Goal: Transaction & Acquisition: Subscribe to service/newsletter

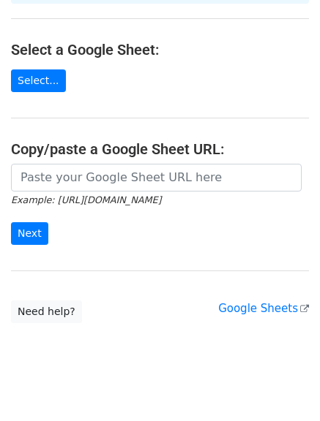
scroll to position [165, 0]
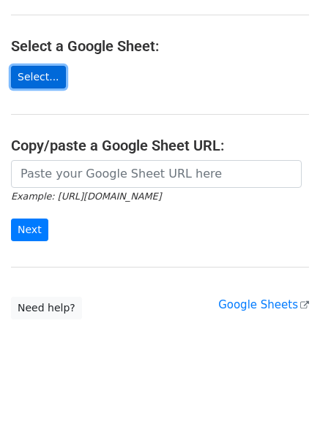
click at [47, 66] on link "Select..." at bounding box center [38, 77] width 55 height 23
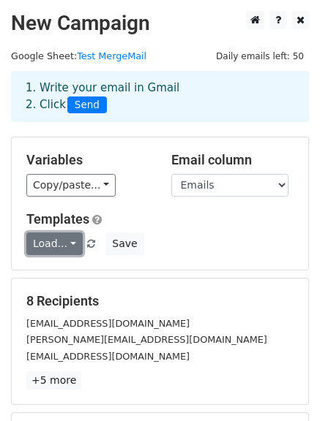
click at [51, 248] on link "Load..." at bounding box center [54, 244] width 56 height 23
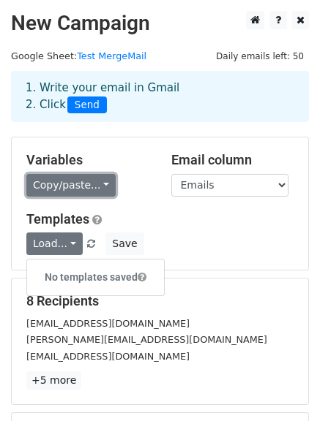
click at [45, 179] on link "Copy/paste..." at bounding box center [70, 185] width 89 height 23
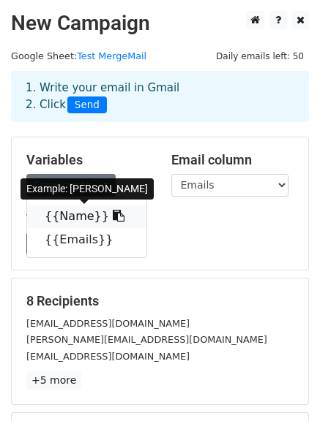
click at [53, 210] on link "{{Name}}" at bounding box center [86, 216] width 119 height 23
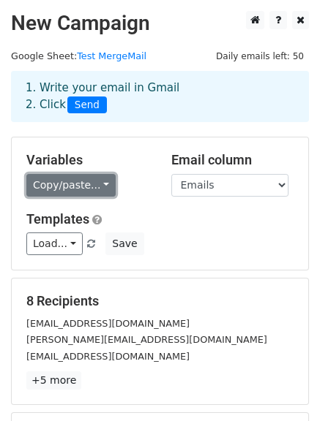
click at [74, 187] on link "Copy/paste..." at bounding box center [70, 185] width 89 height 23
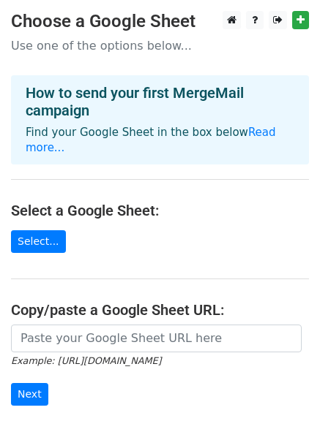
scroll to position [165, 0]
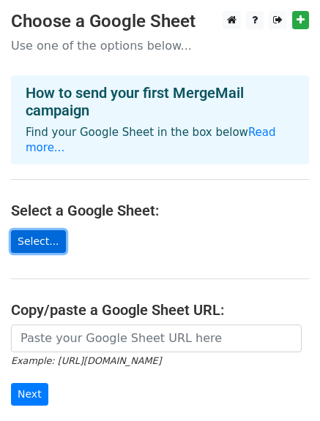
click at [32, 232] on link "Select..." at bounding box center [38, 241] width 55 height 23
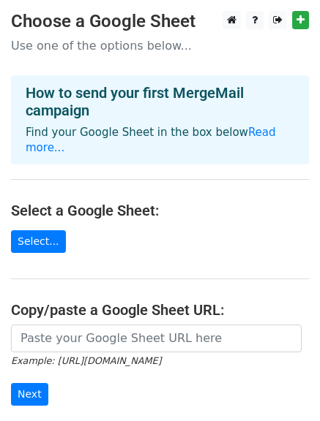
scroll to position [28, 0]
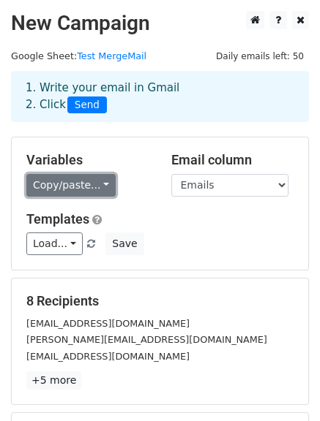
click at [91, 186] on link "Copy/paste..." at bounding box center [70, 185] width 89 height 23
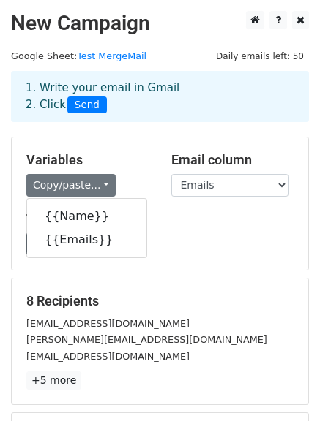
click at [128, 168] on h5 "Variables" at bounding box center [87, 160] width 123 height 16
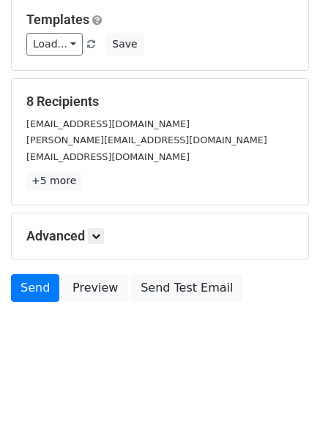
scroll to position [205, 0]
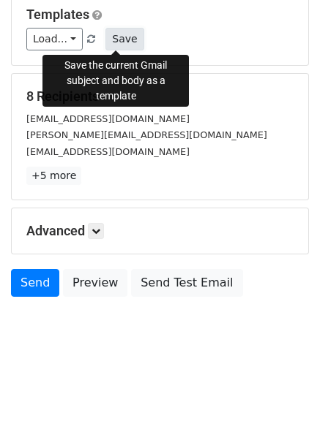
click at [117, 37] on button "Save" at bounding box center [124, 39] width 38 height 23
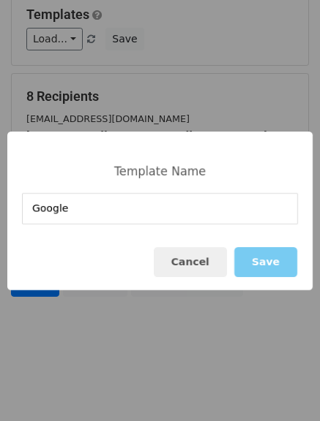
type input "Google"
click at [258, 265] on button "Save" at bounding box center [265, 262] width 63 height 30
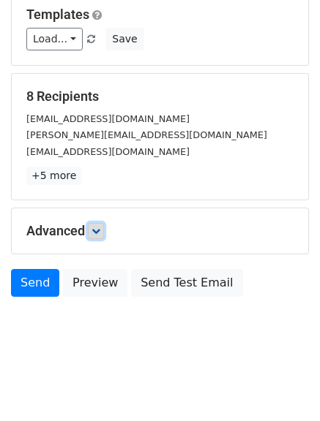
click at [96, 233] on icon at bounding box center [95, 231] width 9 height 9
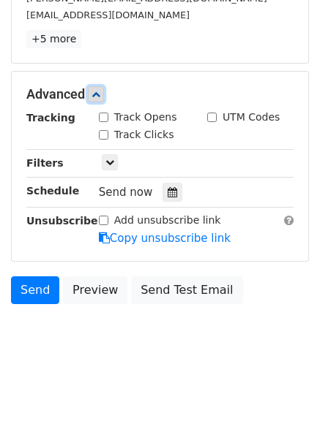
scroll to position [348, 0]
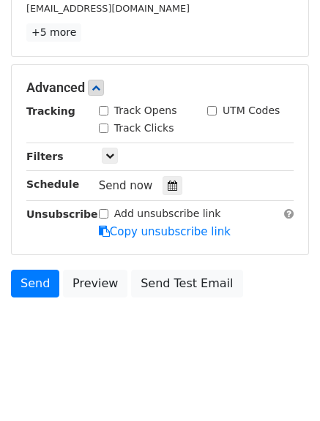
click at [105, 111] on input "Track Opens" at bounding box center [104, 111] width 10 height 10
checkbox input "true"
click at [99, 127] on input "Track Clicks" at bounding box center [104, 129] width 10 height 10
checkbox input "true"
click at [106, 217] on input "Add unsubscribe link" at bounding box center [104, 214] width 10 height 10
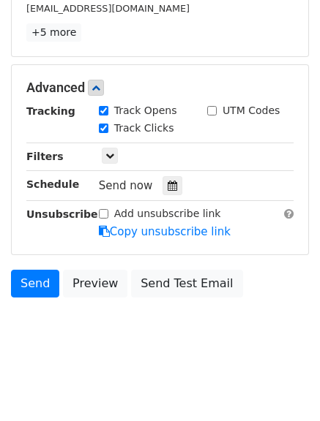
checkbox input "true"
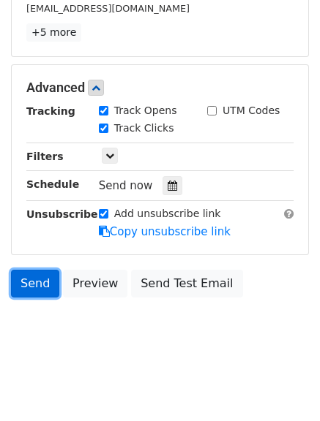
click at [37, 283] on link "Send" at bounding box center [35, 284] width 48 height 28
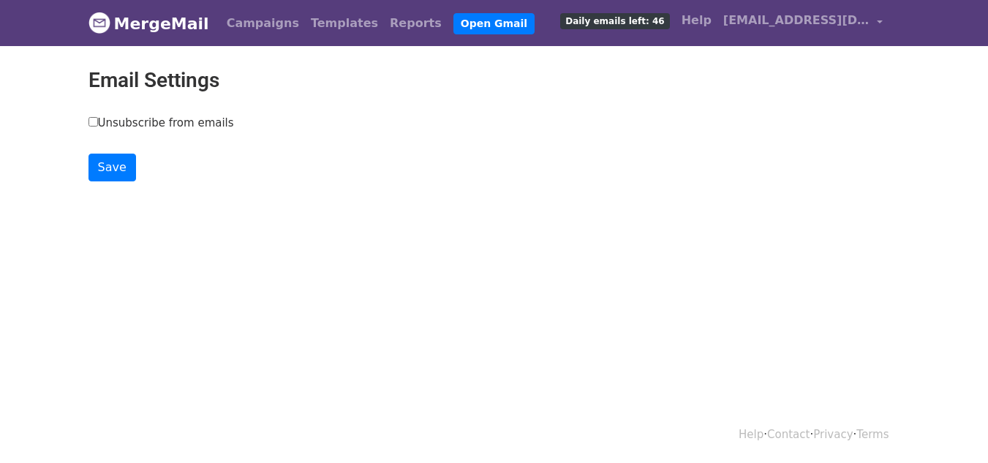
click at [161, 121] on label "Unsubscribe from emails" at bounding box center [162, 123] width 146 height 17
click at [98, 121] on input "Unsubscribe from emails" at bounding box center [94, 122] width 10 height 10
checkbox input "true"
click at [113, 165] on input "Save" at bounding box center [113, 168] width 48 height 28
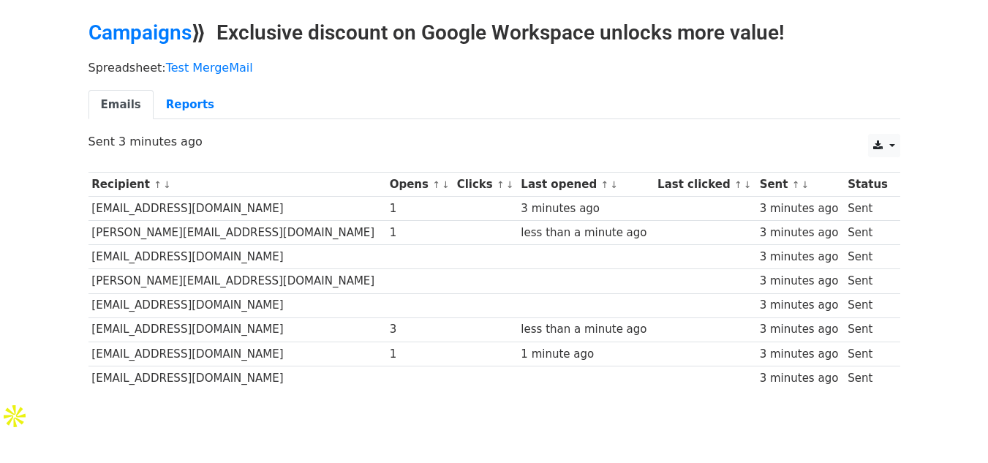
scroll to position [104, 0]
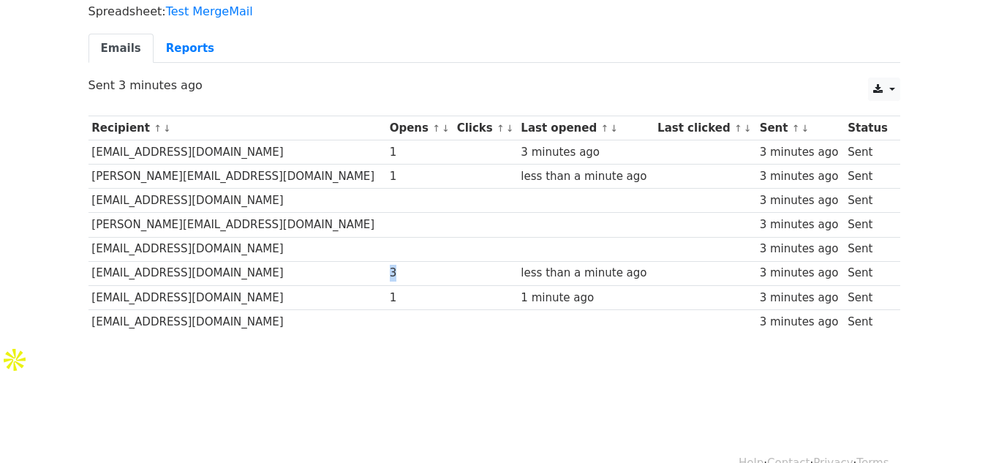
drag, startPoint x: 334, startPoint y: 274, endPoint x: 351, endPoint y: 274, distance: 16.8
click at [390, 274] on div "3" at bounding box center [420, 273] width 60 height 17
click at [390, 270] on div "3" at bounding box center [420, 273] width 60 height 17
click at [386, 269] on td "3" at bounding box center [419, 273] width 67 height 24
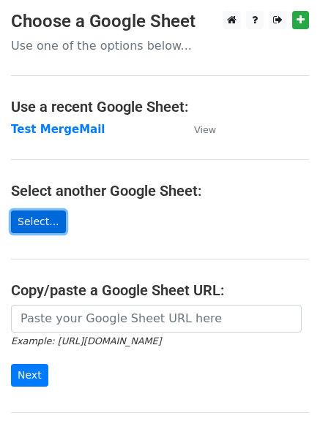
click at [32, 221] on link "Select..." at bounding box center [38, 222] width 55 height 23
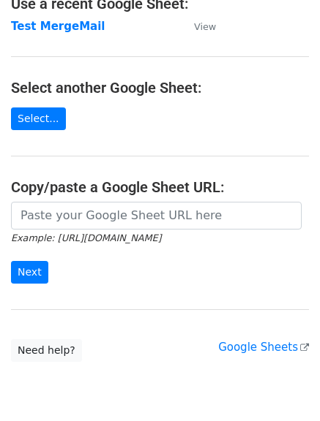
scroll to position [161, 0]
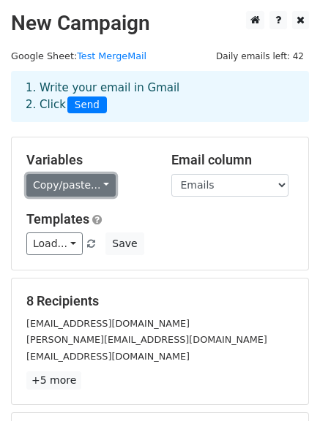
click at [48, 189] on link "Copy/paste..." at bounding box center [70, 185] width 89 height 23
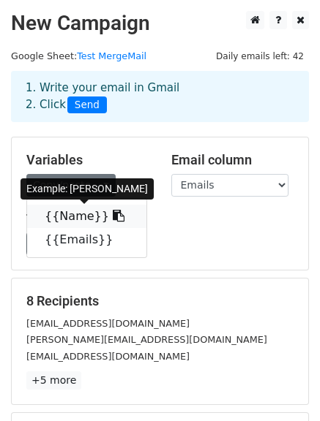
click at [64, 219] on link "{{Name}}" at bounding box center [86, 216] width 119 height 23
